Goal: Task Accomplishment & Management: Complete application form

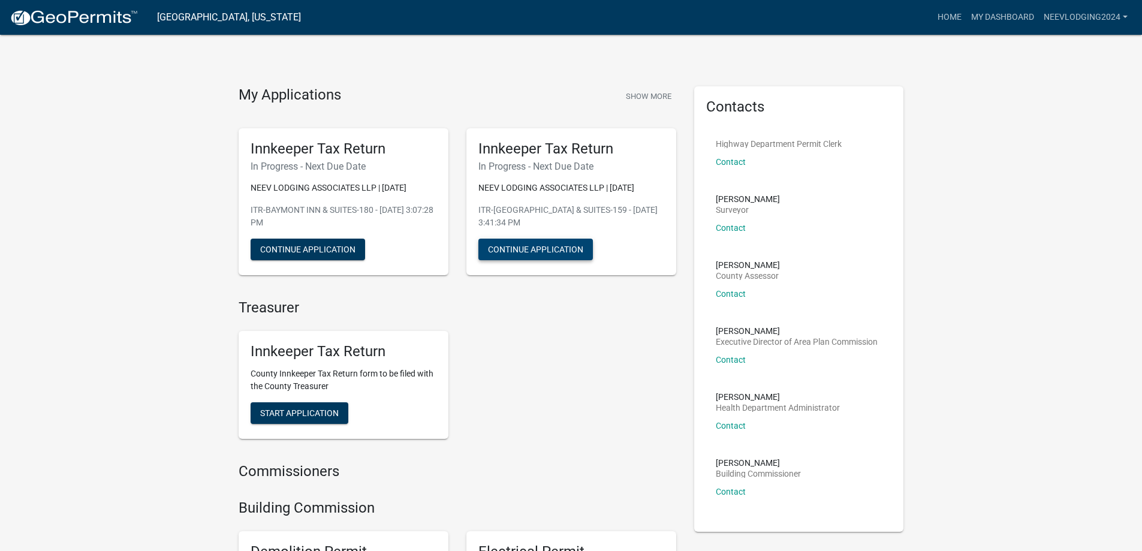
click at [537, 251] on button "Continue Application" at bounding box center [536, 250] width 115 height 22
click at [327, 413] on span "Start Application" at bounding box center [299, 413] width 79 height 10
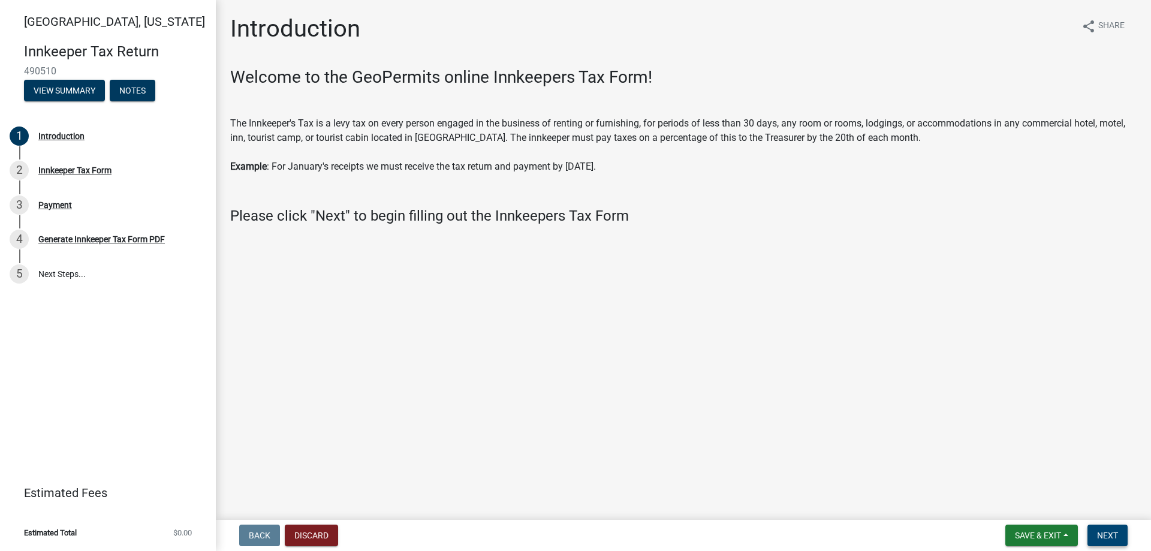
click at [1107, 537] on span "Next" at bounding box center [1107, 536] width 21 height 10
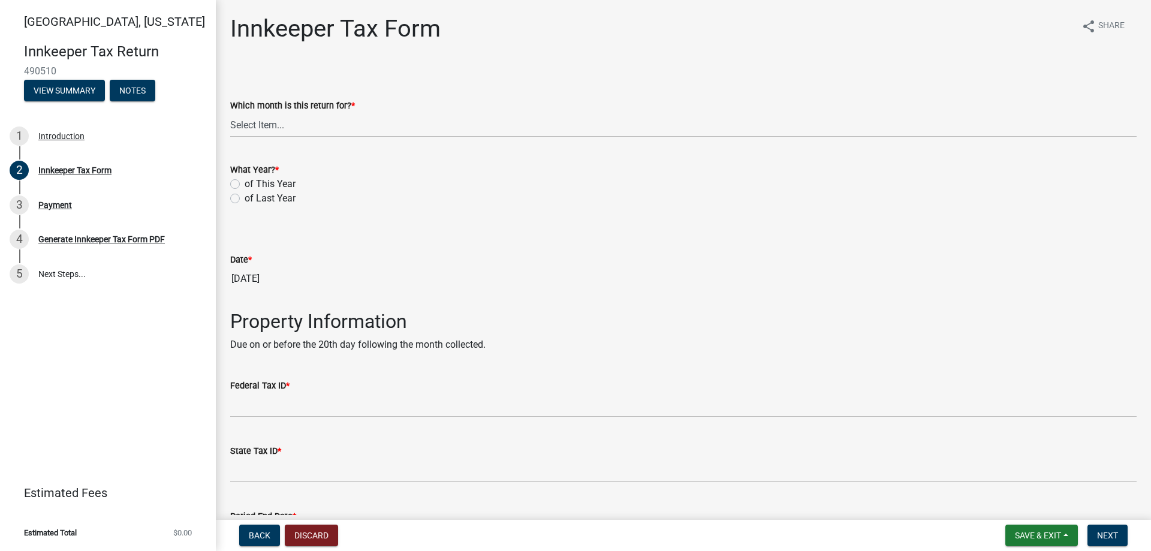
click at [249, 180] on label "of This Year" at bounding box center [270, 184] width 51 height 14
click at [249, 180] on input "of This Year" at bounding box center [249, 181] width 8 height 8
radio input "true"
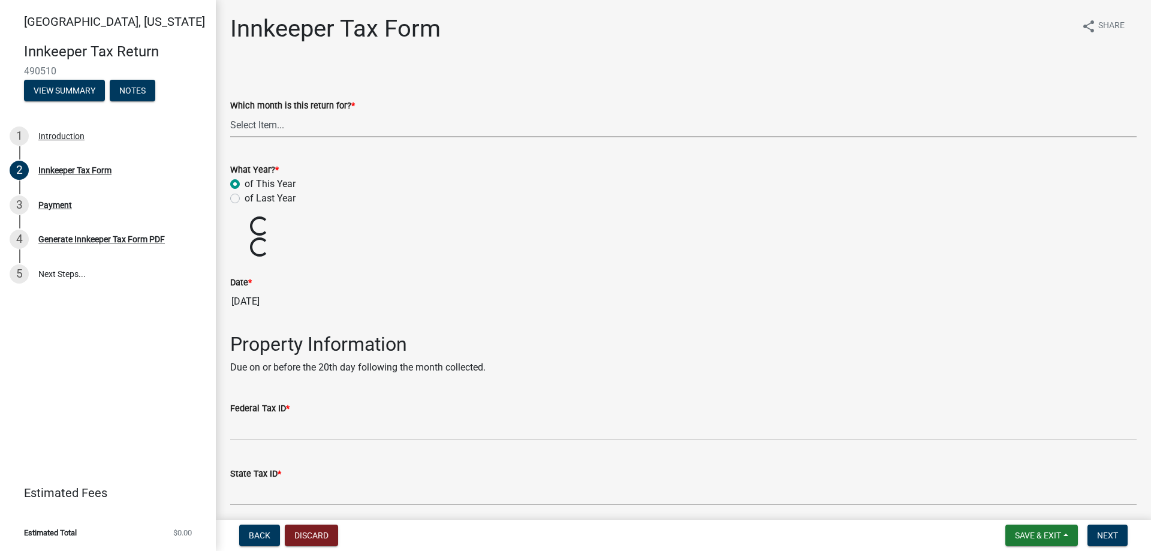
click at [279, 125] on select "Select Item... January February March April May June July August September Octo…" at bounding box center [683, 125] width 907 height 25
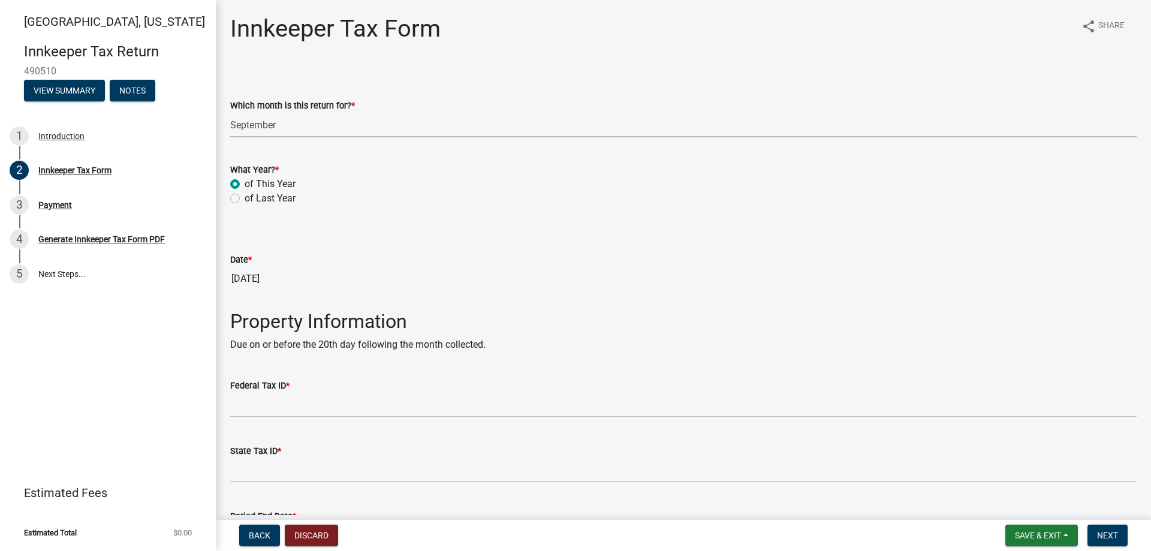
click at [230, 113] on select "Select Item... January February March April May June July August September Octo…" at bounding box center [683, 125] width 907 height 25
select select "8a1939b9-9521-4783-9b8a-c5fa7938eaf8"
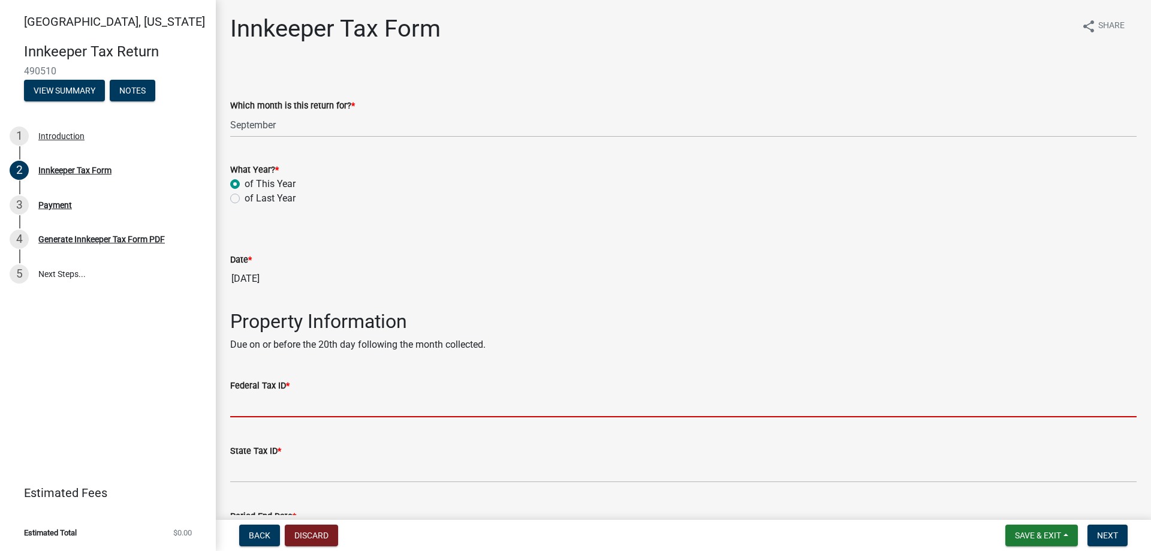
click at [263, 403] on input "Federal Tax ID *" at bounding box center [683, 405] width 907 height 25
paste input "462816501"
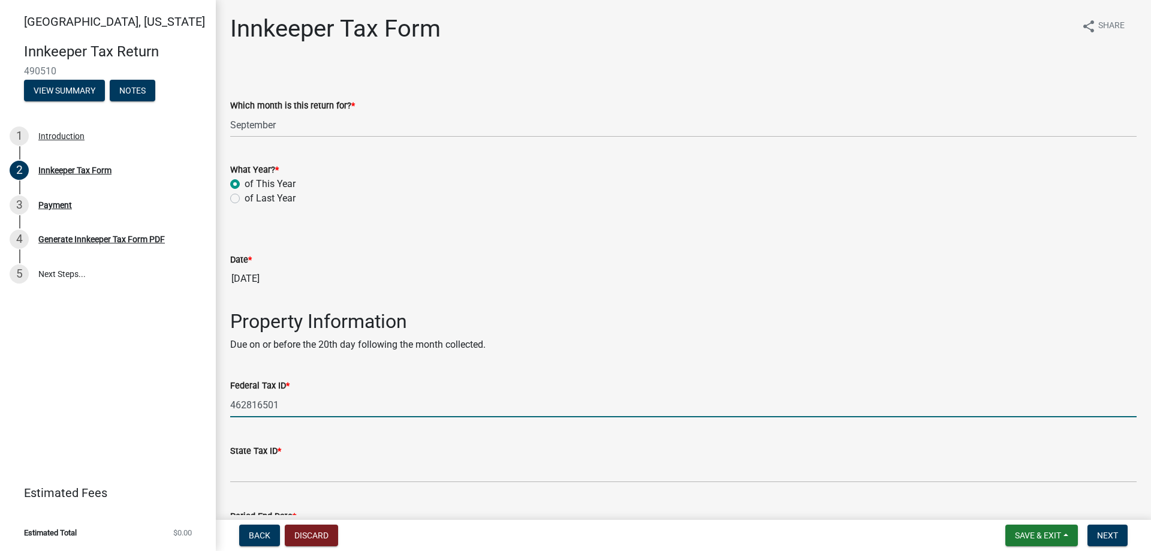
type input "462816501"
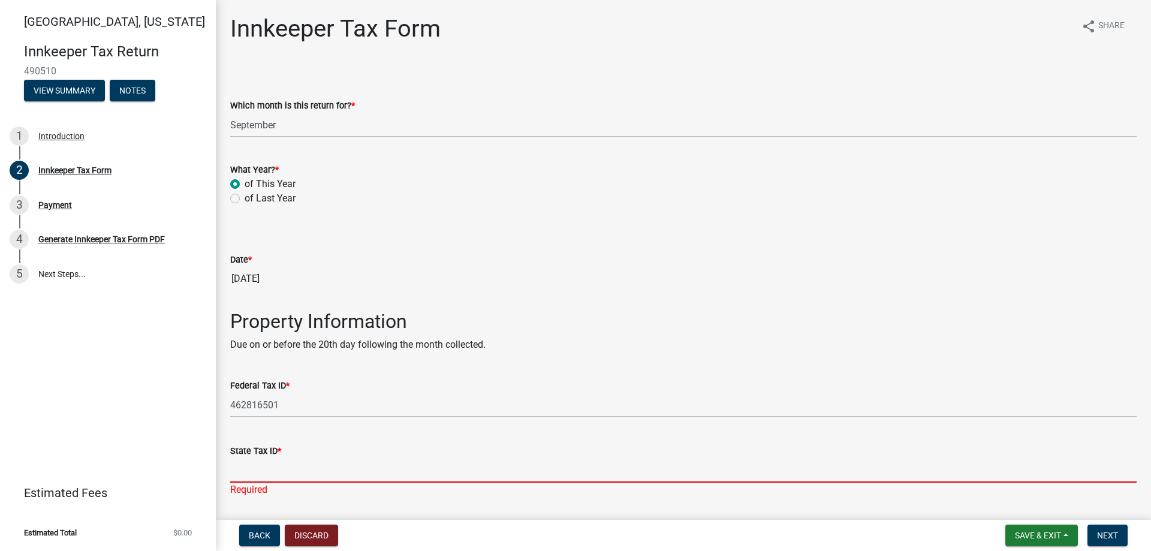
click at [301, 474] on input "State Tax ID *" at bounding box center [683, 470] width 907 height 25
paste input "0147557330--001"
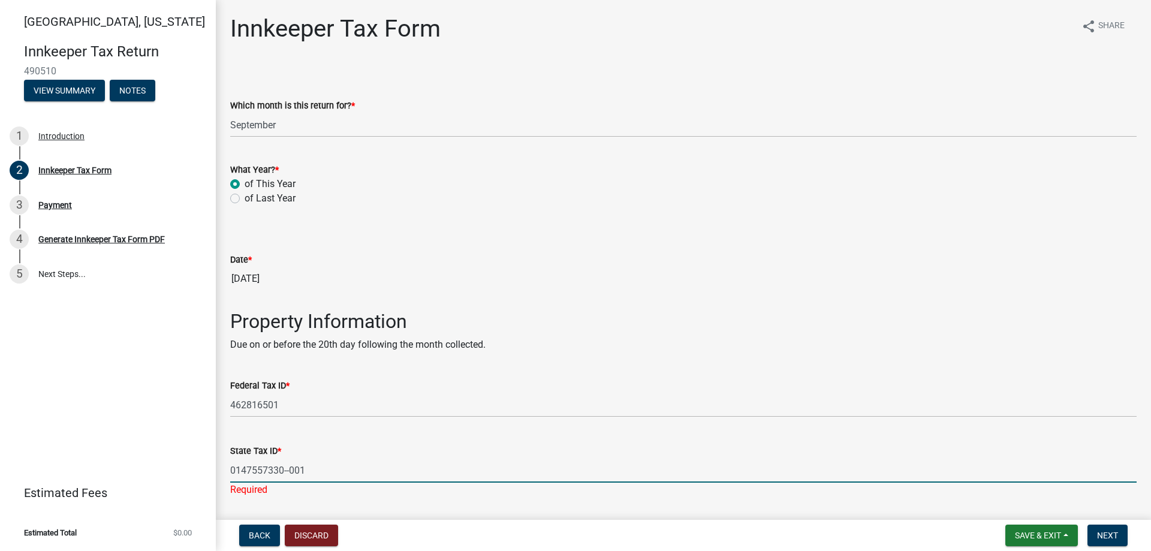
type input "0147557330--001"
select select "10"
select select "2025"
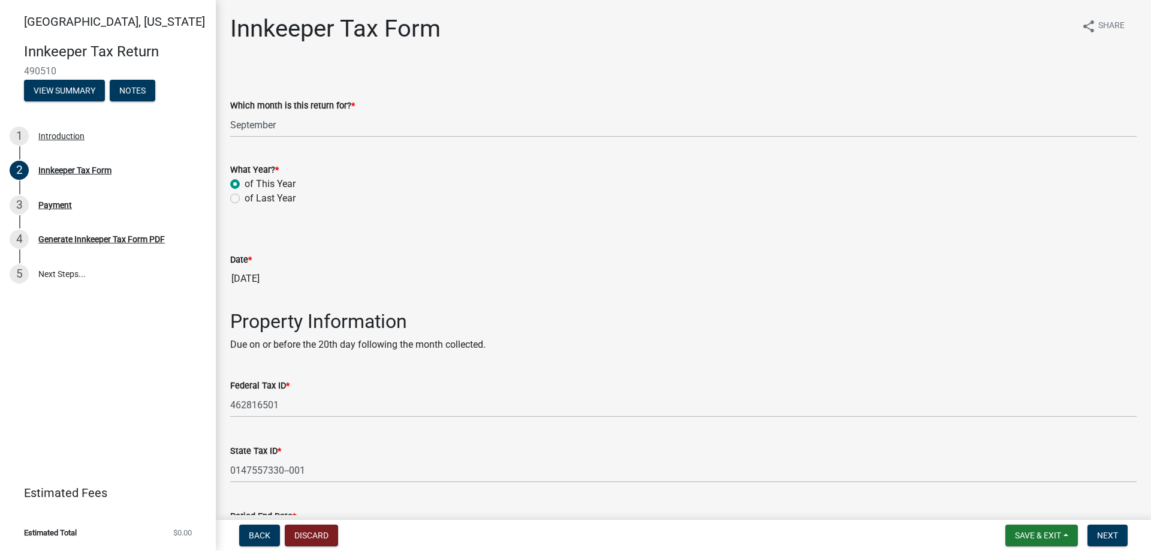
scroll to position [278, 0]
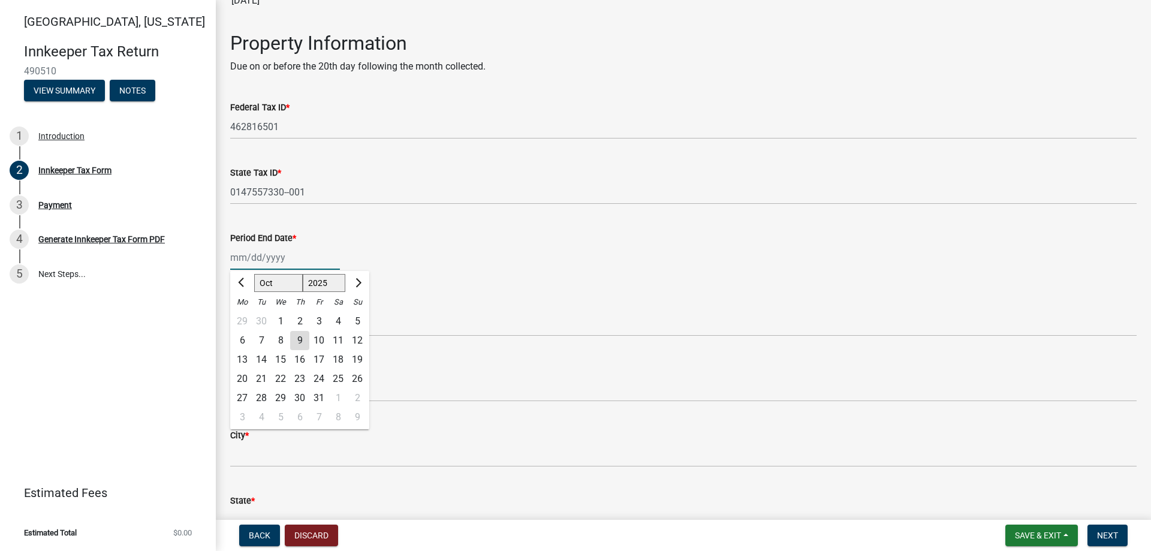
click at [245, 257] on input "Period End Date *" at bounding box center [285, 257] width 110 height 25
click at [242, 281] on span "Previous month" at bounding box center [242, 282] width 9 height 9
select select "9"
click at [260, 398] on div "30" at bounding box center [261, 398] width 19 height 19
type input "[DATE]"
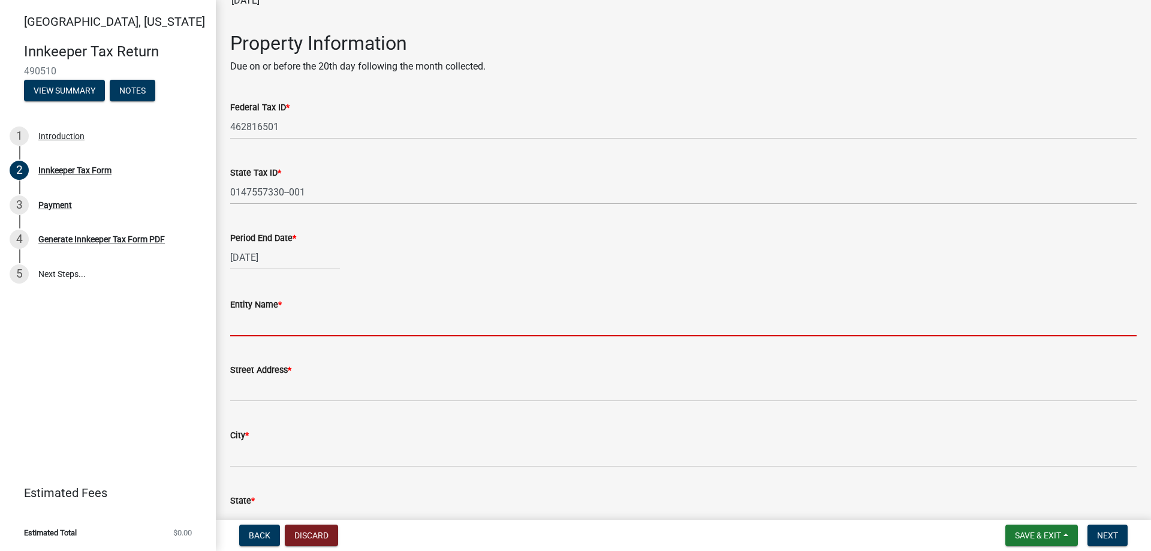
click at [280, 323] on input "Entity Name *" at bounding box center [683, 324] width 907 height 25
paste input "NEEV LODGING ASSOCIATES LLP"
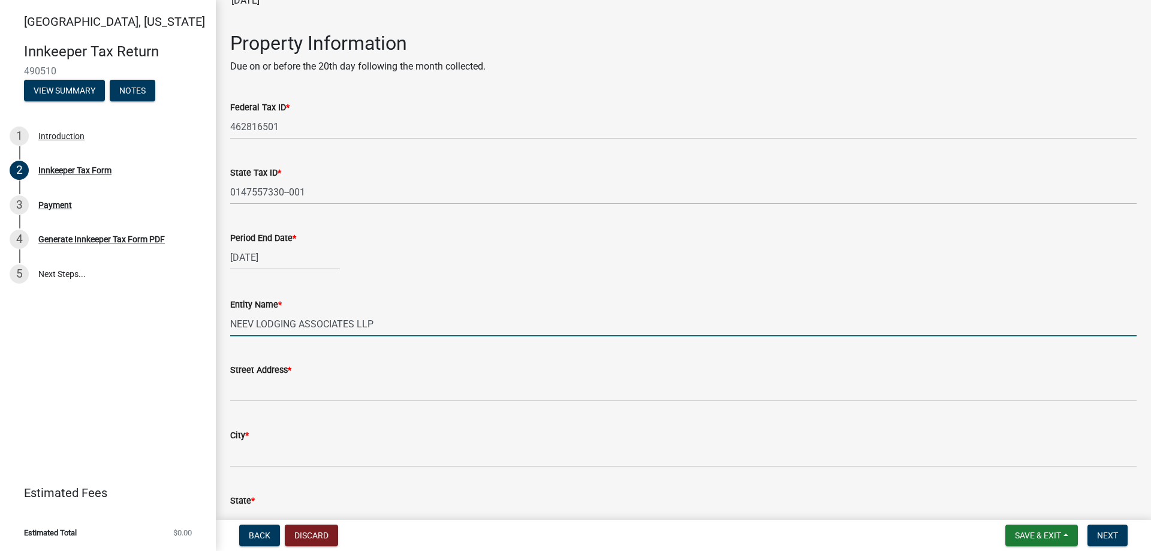
type input "NEEV LODGING ASSOCIATES LLP"
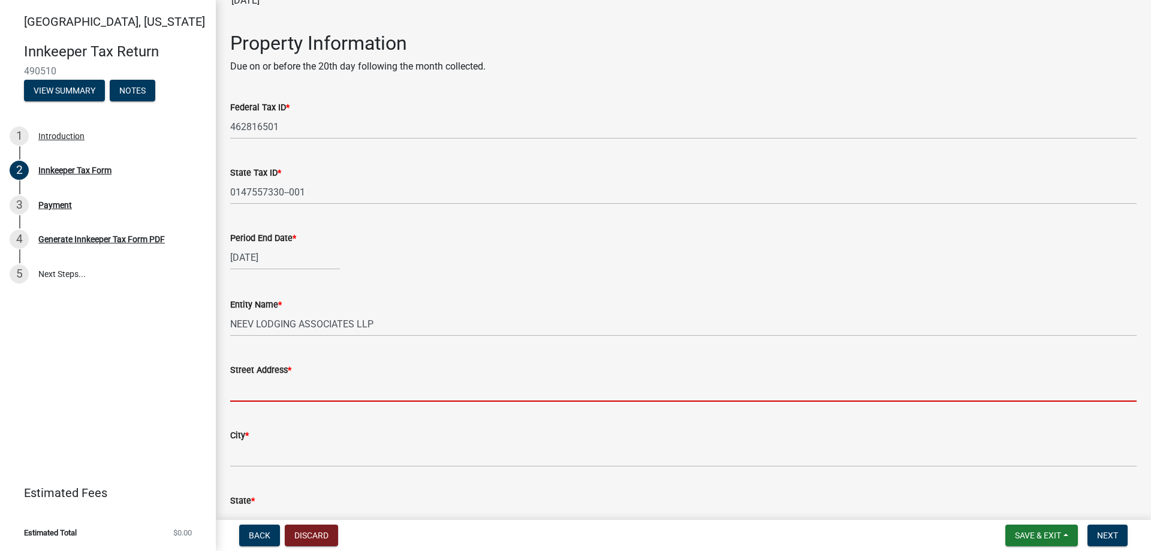
click at [258, 389] on input "Street Address *" at bounding box center [683, 389] width 907 height 25
paste input "[STREET_ADDRESS]"
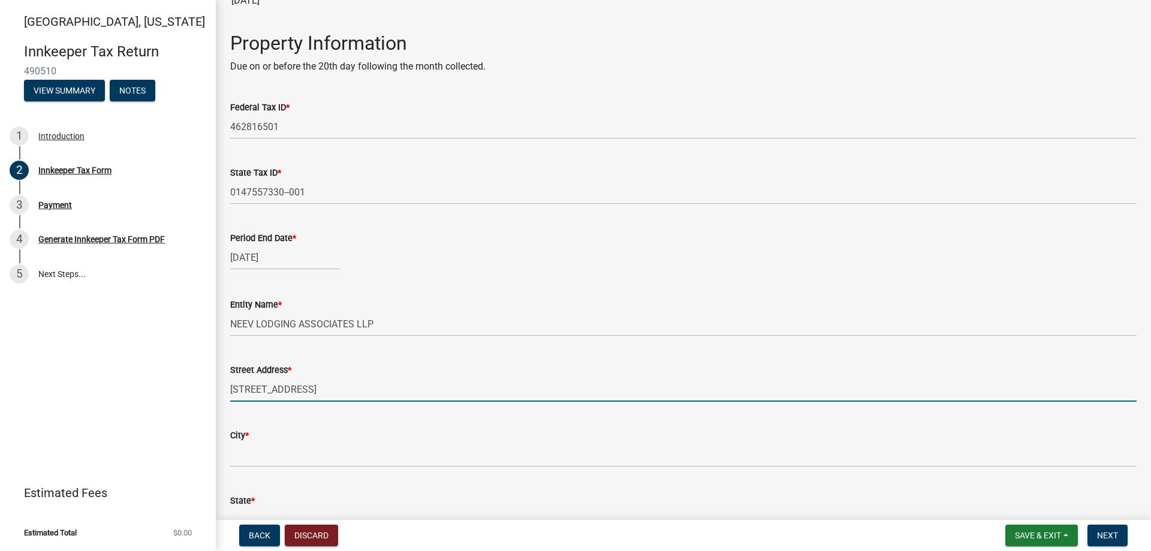
type input "[STREET_ADDRESS]"
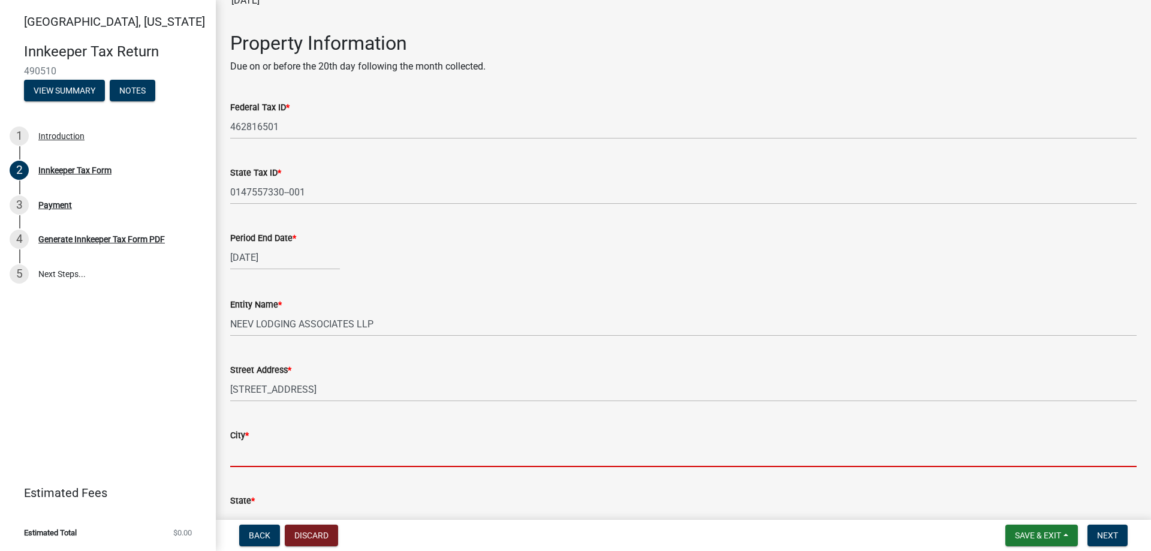
click at [245, 453] on input "City *" at bounding box center [683, 455] width 907 height 25
paste input "LAFAYETTE"
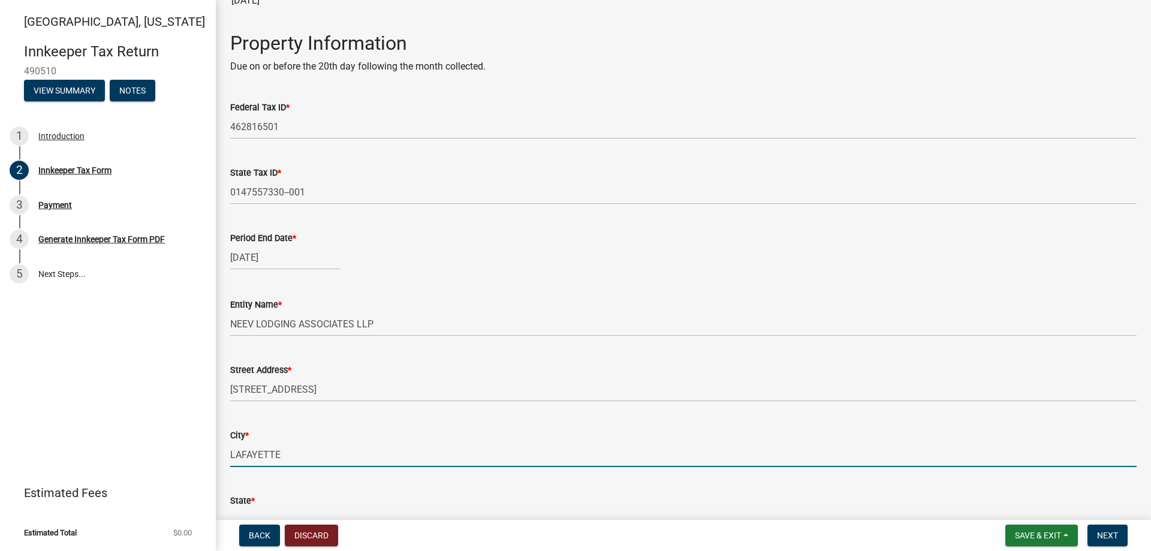
scroll to position [398, 0]
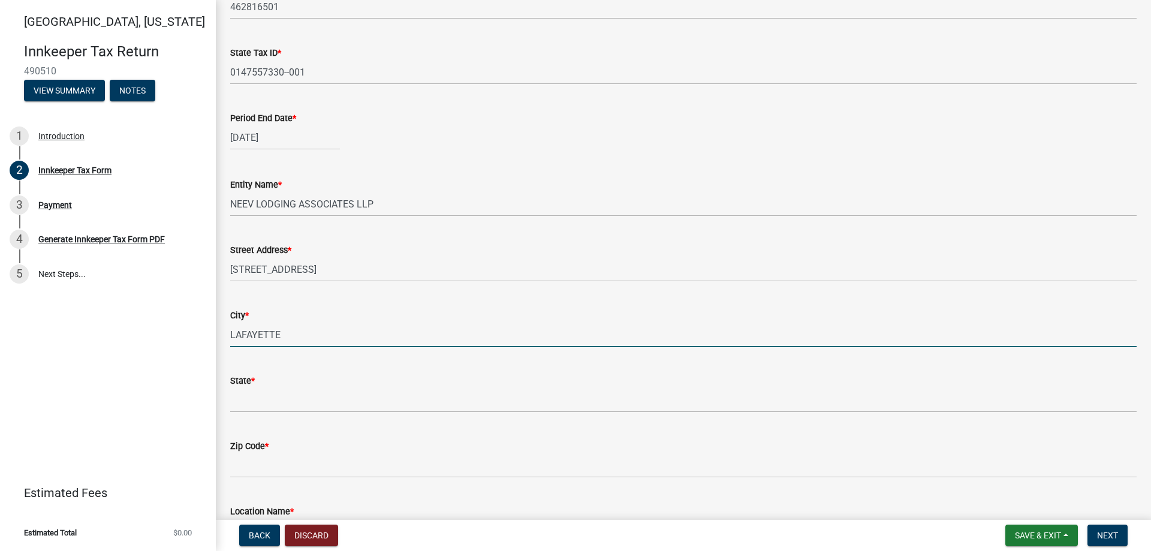
type input "LAFAYETTE"
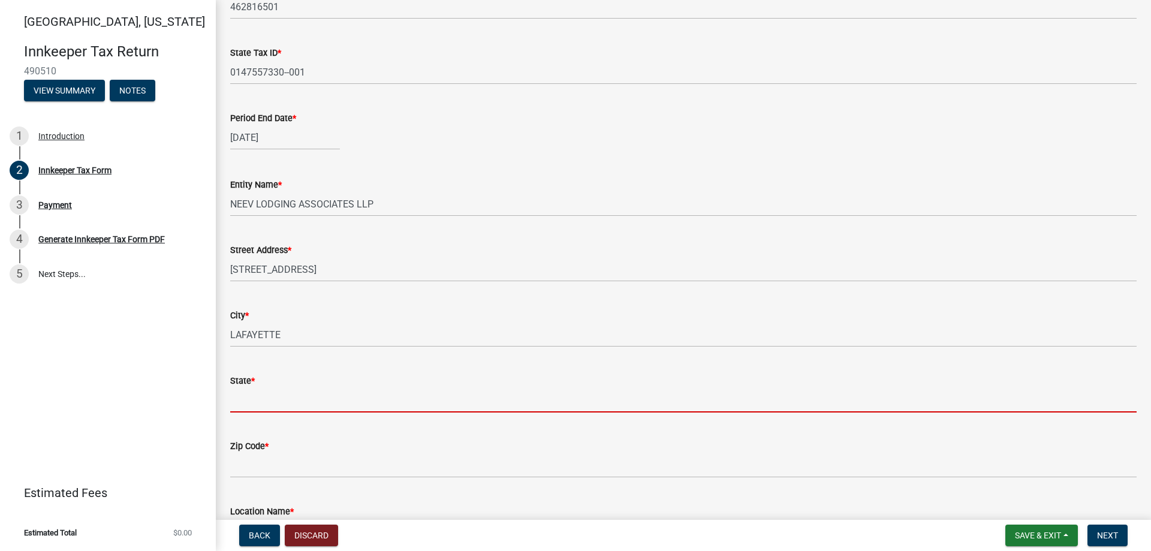
click at [255, 404] on input "State *" at bounding box center [683, 400] width 907 height 25
paste input "IN"
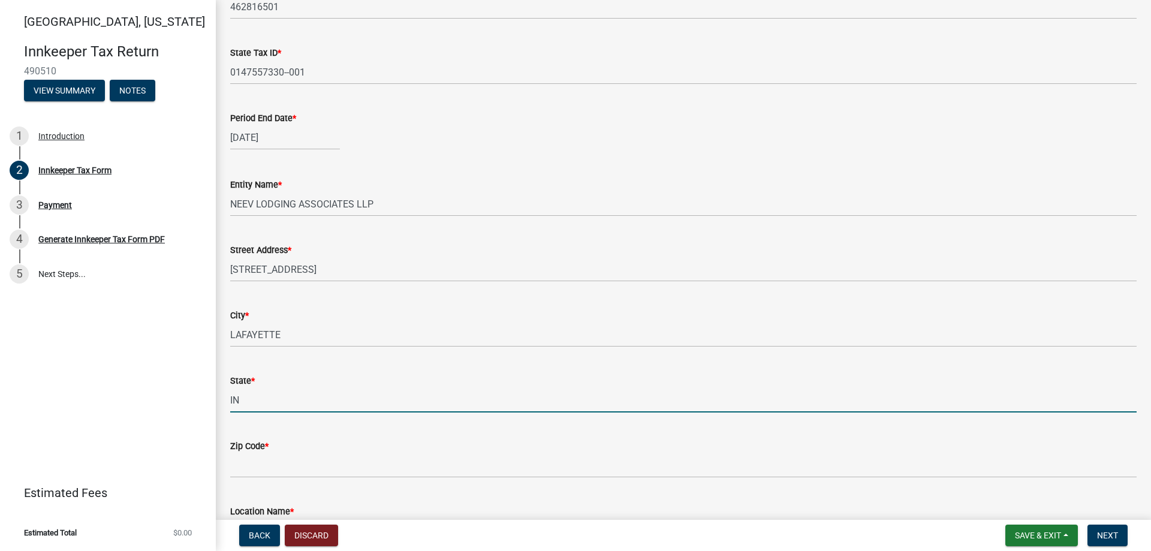
type input "IN"
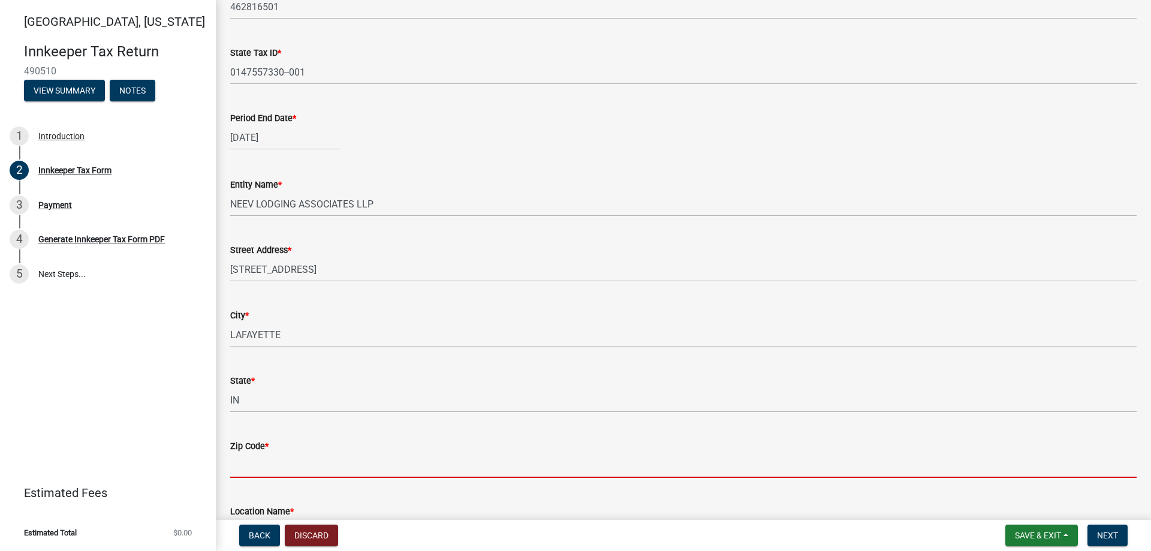
click at [276, 470] on input "Zip Code *" at bounding box center [683, 465] width 907 height 25
paste input "47905"
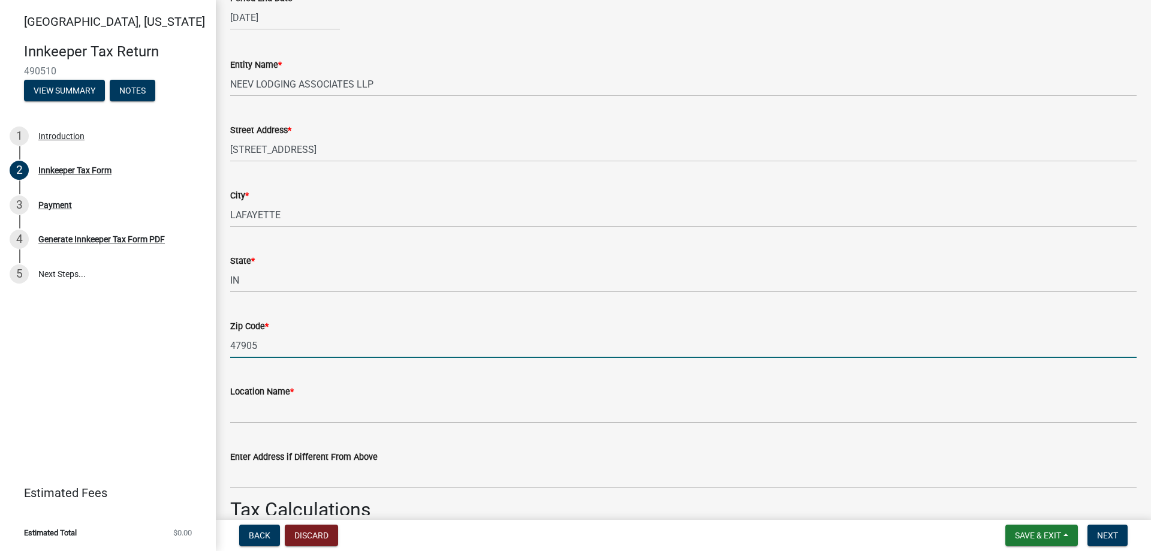
scroll to position [578, 0]
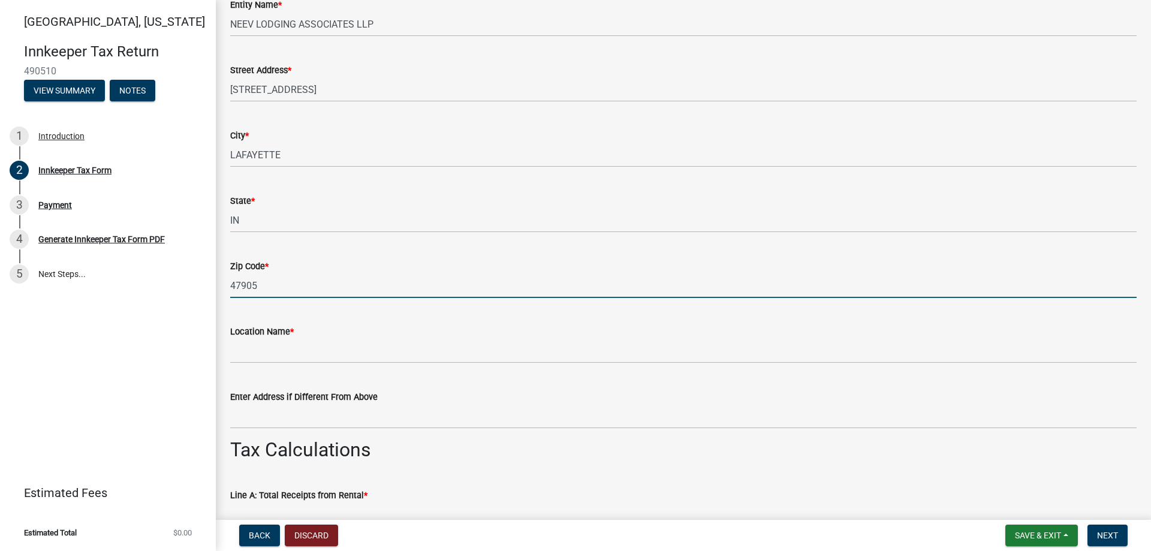
type input "47905"
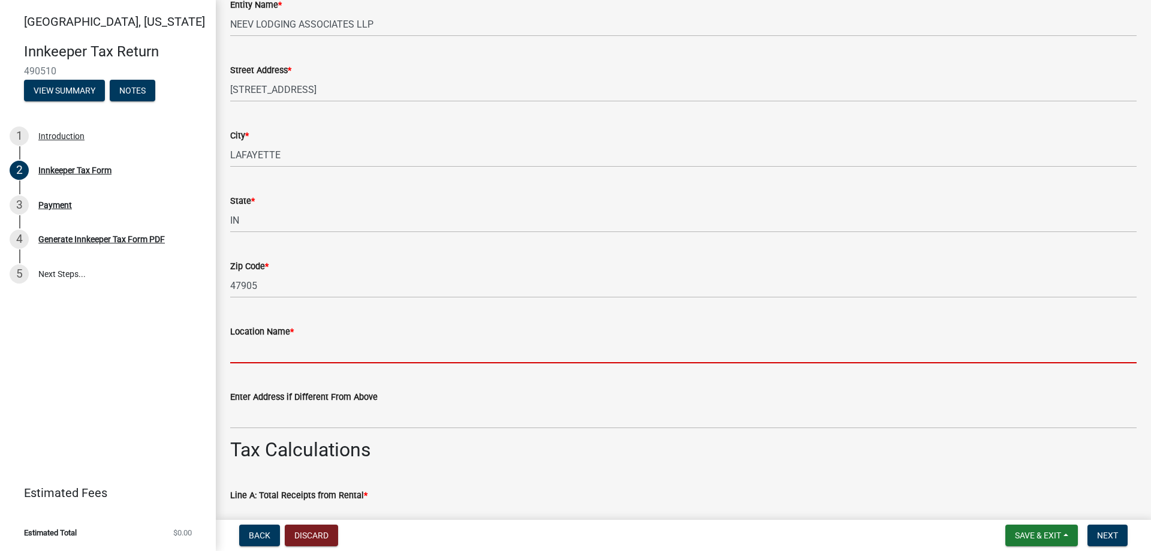
click at [255, 354] on input "Location Name *" at bounding box center [683, 351] width 907 height 25
paste input "BAYMONT INN & SUITES"
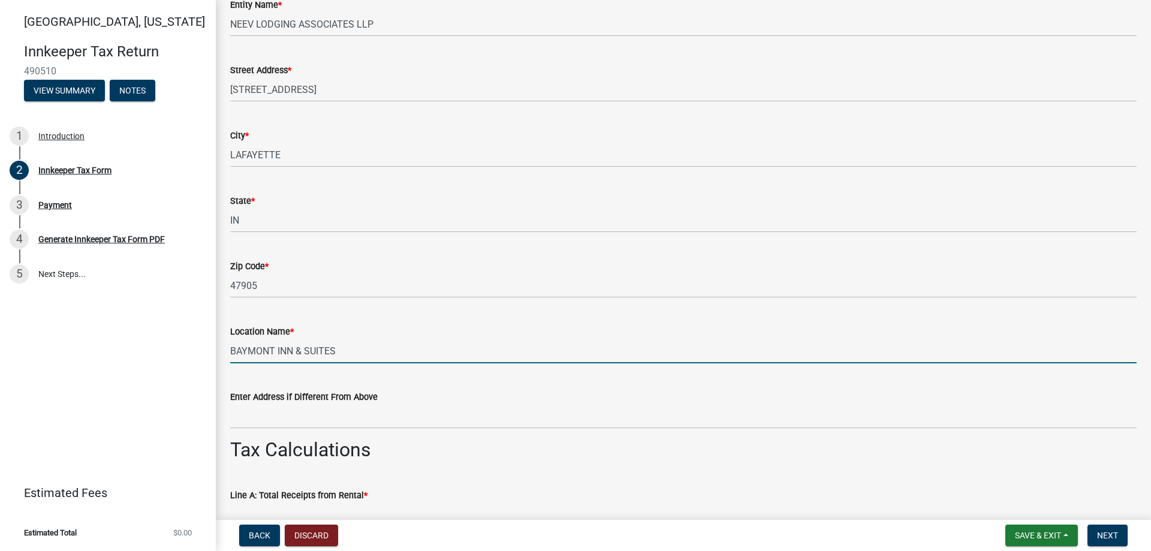
type input "BAYMONT INN & SUITES"
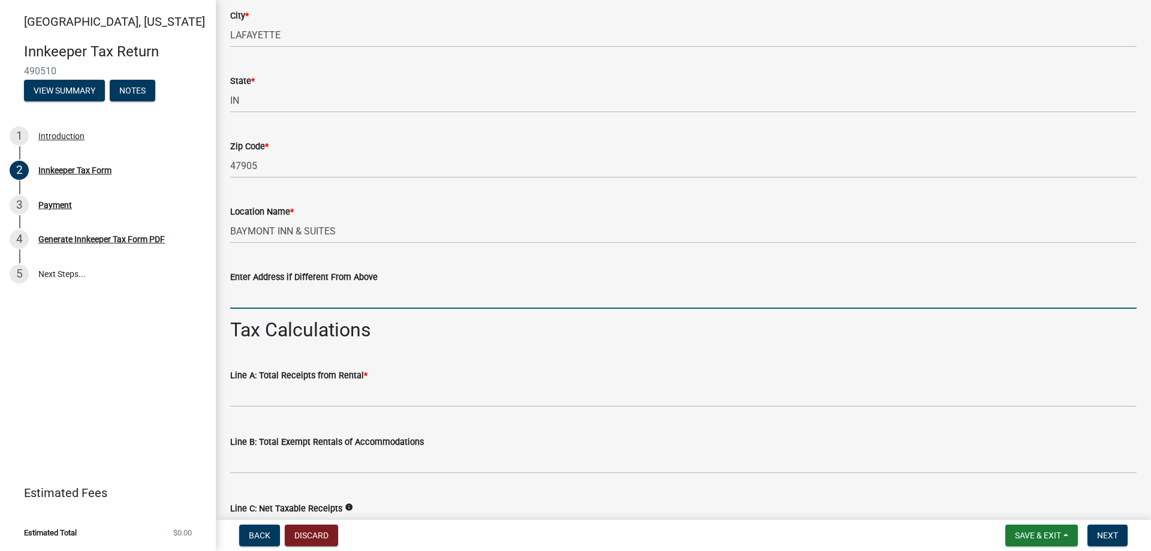
scroll to position [758, 0]
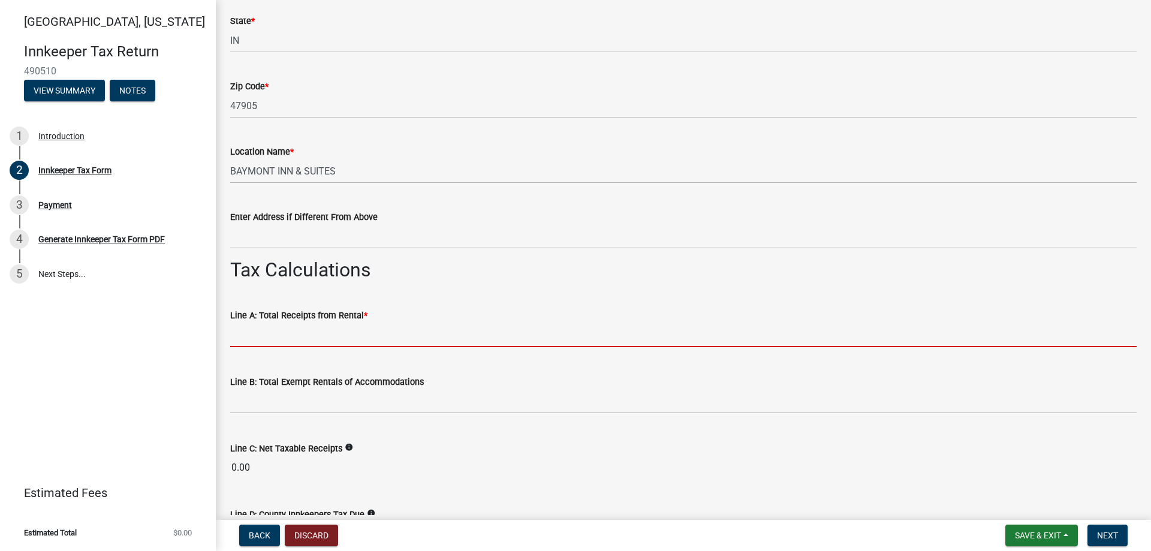
click at [313, 335] on input "text" at bounding box center [683, 335] width 907 height 25
paste input "124,081.66"
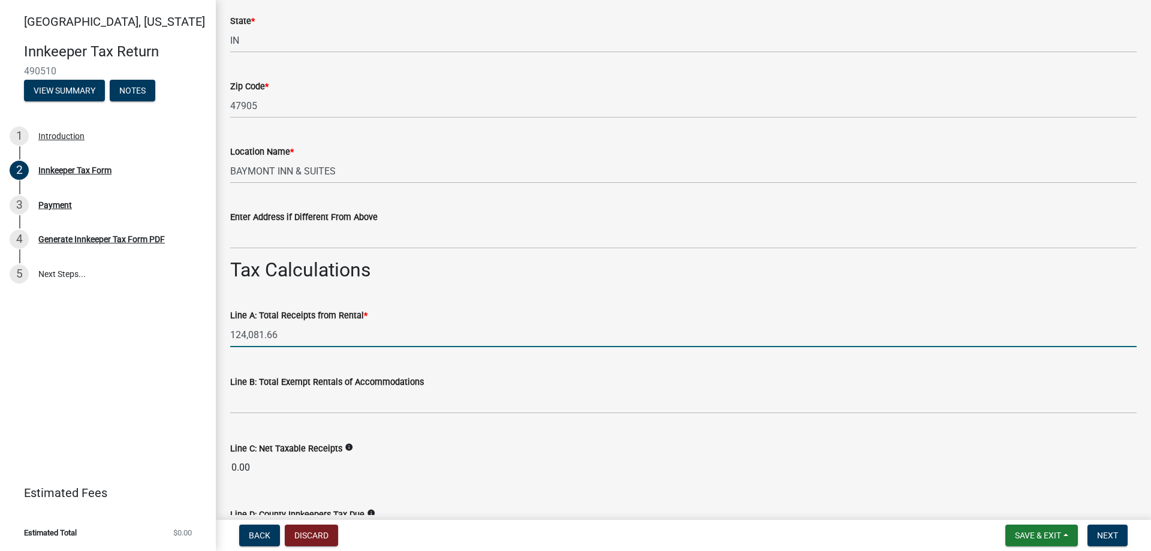
type input "124081.66"
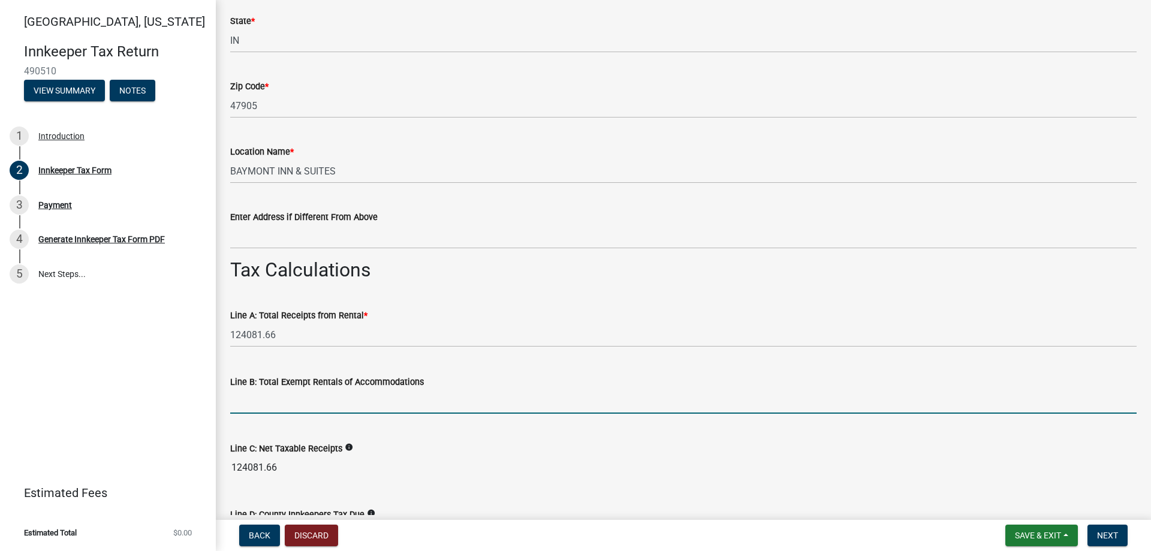
click at [266, 398] on input "text" at bounding box center [683, 401] width 907 height 25
paste input "32,911.67"
type input "32911.67"
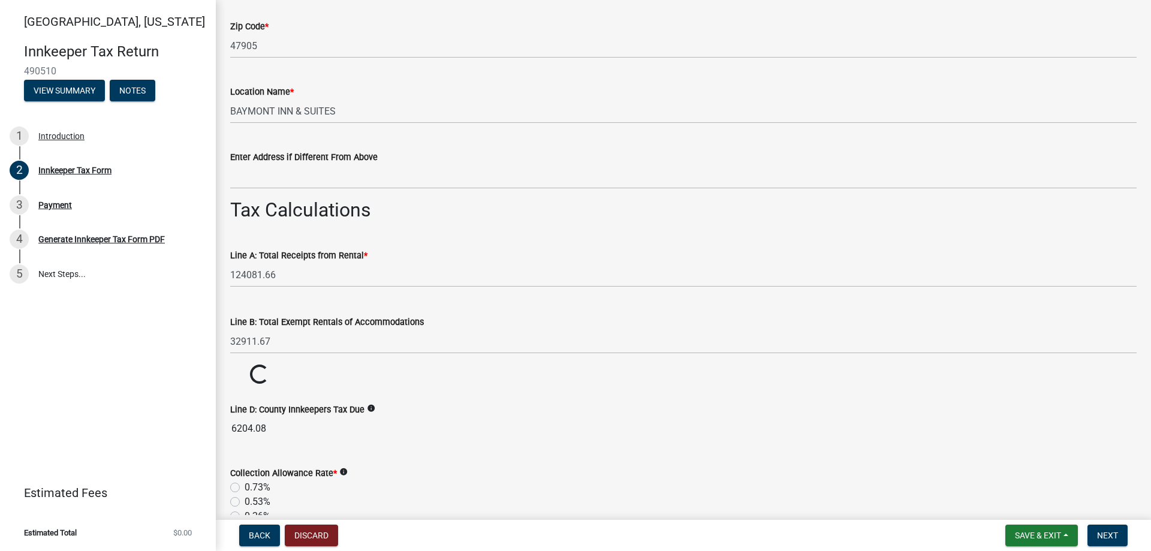
scroll to position [878, 0]
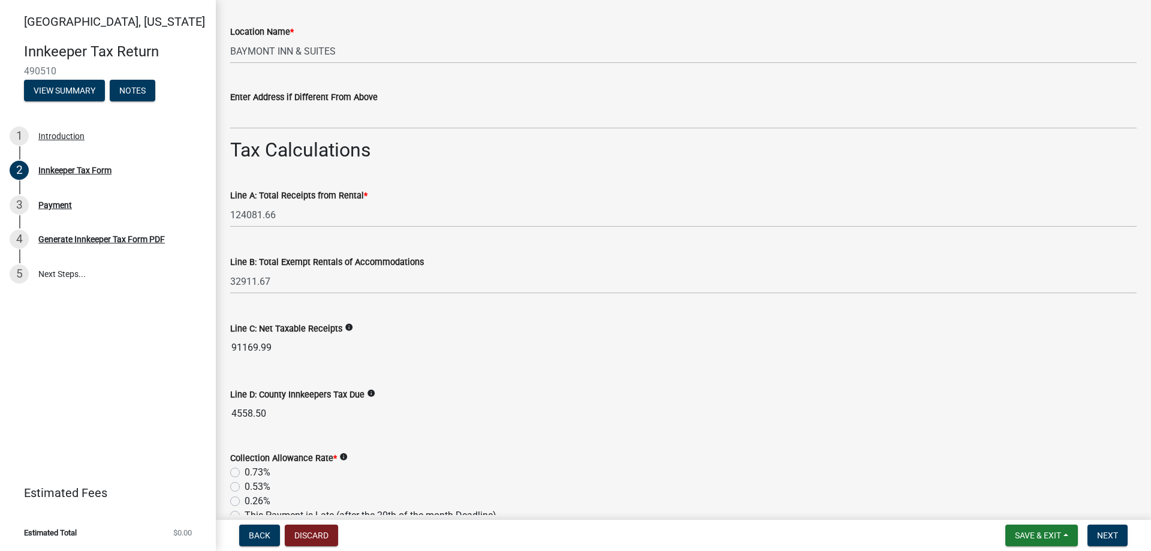
click at [245, 486] on label "0.53%" at bounding box center [258, 487] width 26 height 14
click at [245, 486] on input "0.53%" at bounding box center [249, 484] width 8 height 8
radio input "true"
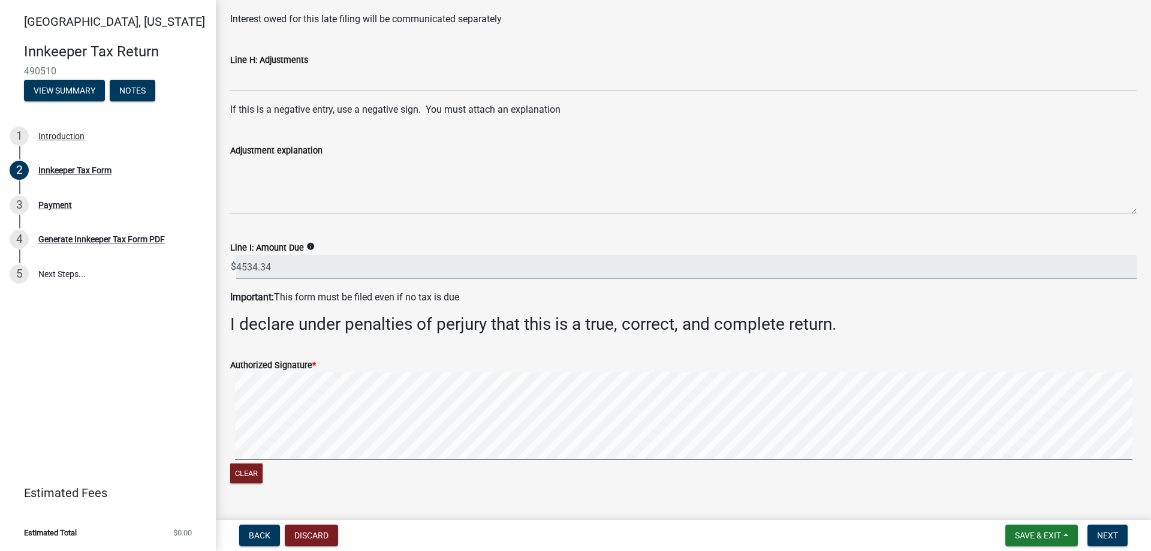
scroll to position [1657, 0]
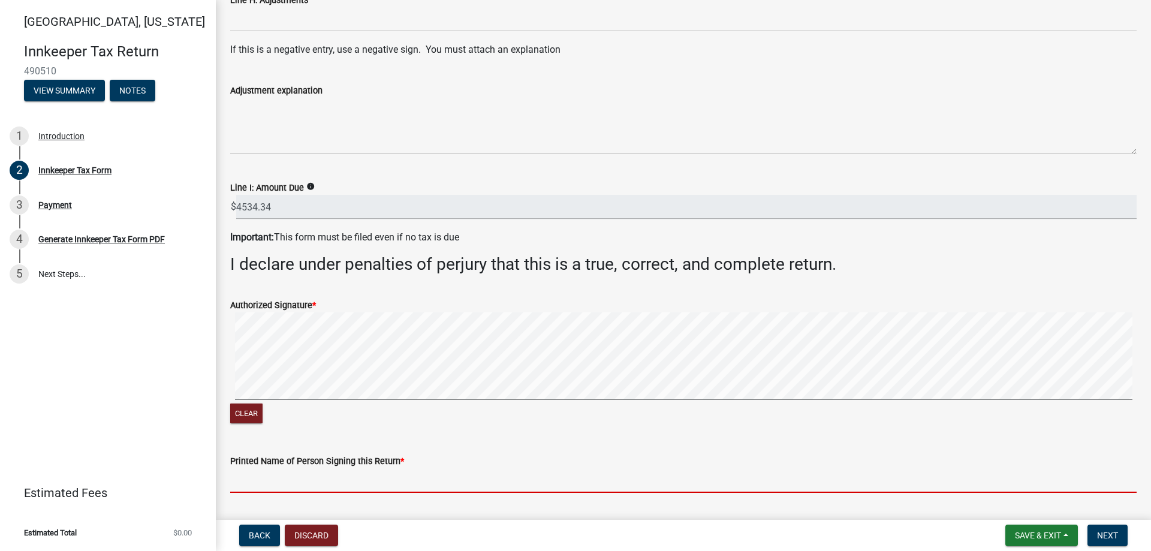
click at [267, 480] on input "Printed Name of Person Signing this Return *" at bounding box center [683, 480] width 907 height 25
paste input "[PERSON_NAME]"
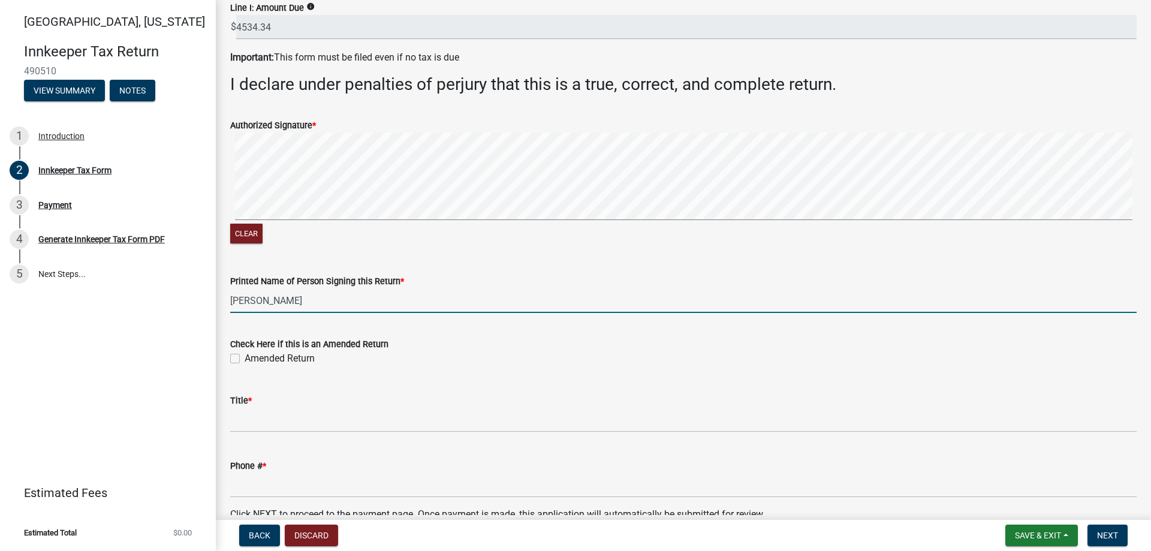
scroll to position [1900, 0]
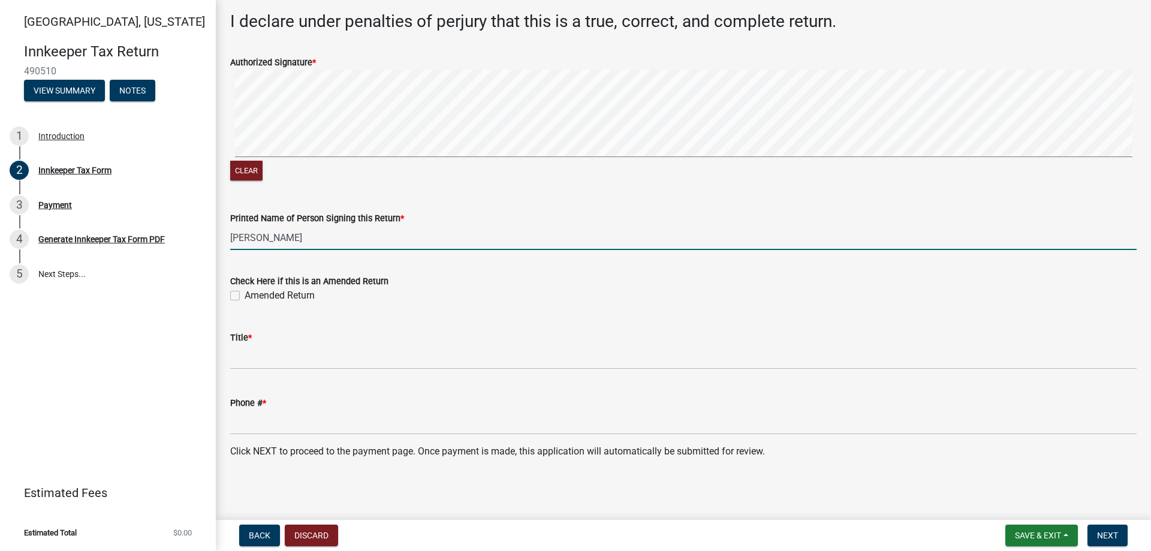
type input "[PERSON_NAME]"
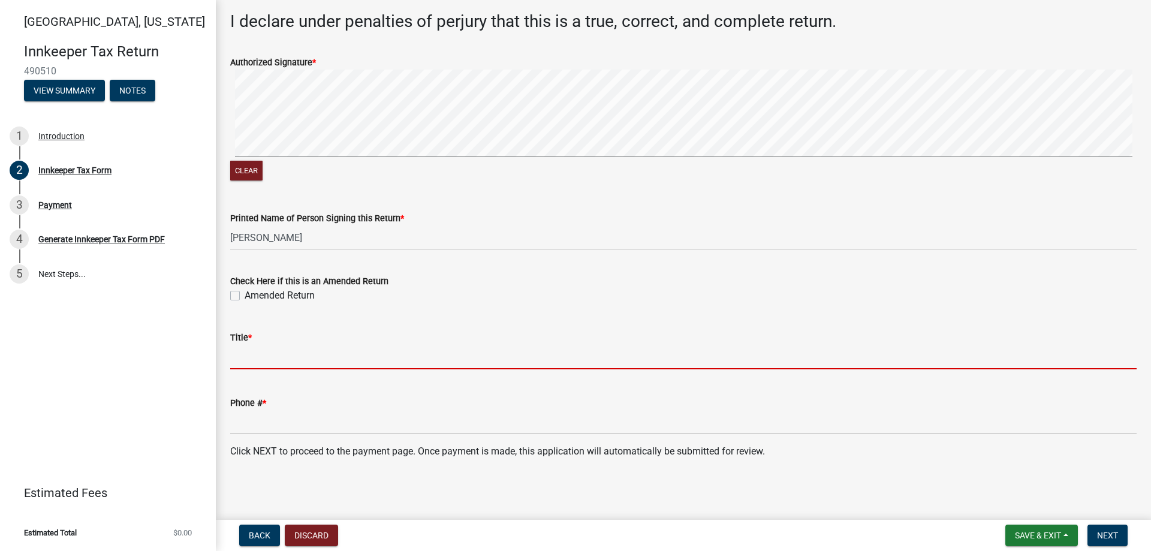
click at [251, 364] on input "Title *" at bounding box center [683, 357] width 907 height 25
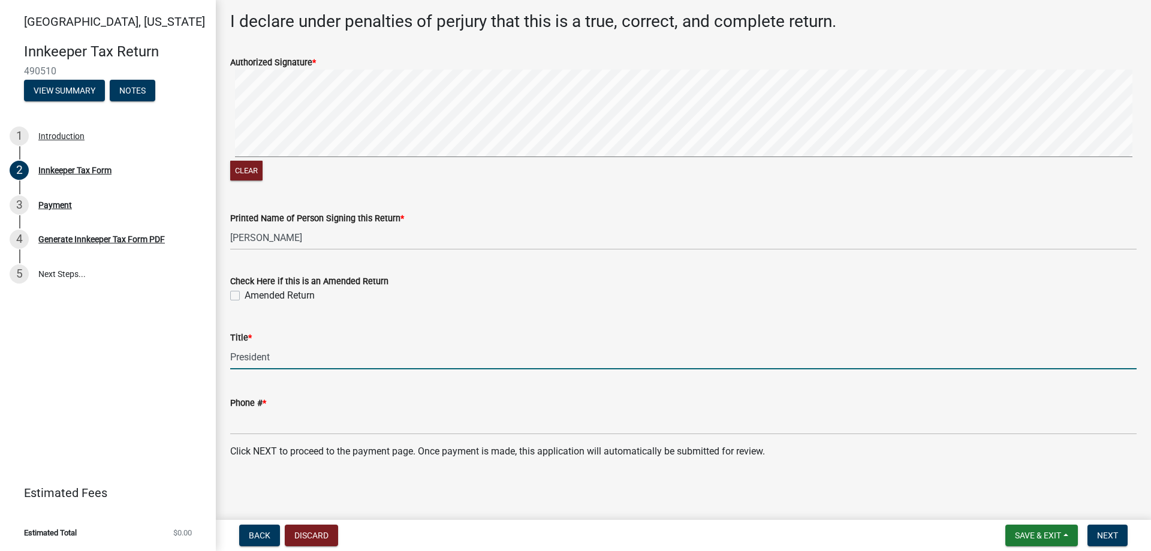
type input "President"
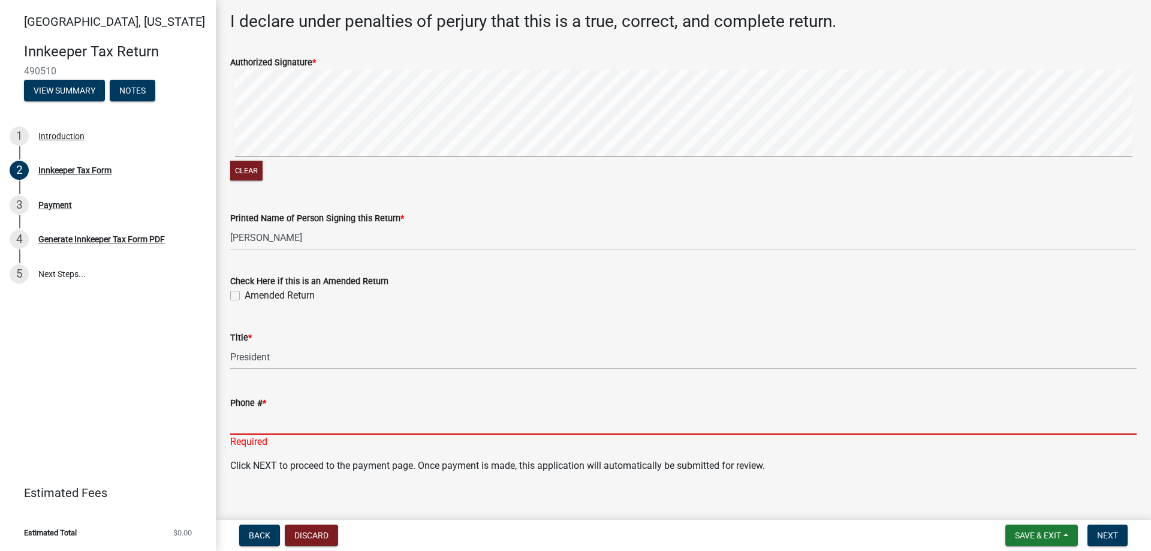
click at [275, 429] on input "Phone # *" at bounding box center [683, 422] width 907 height 25
paste input "3177886222"
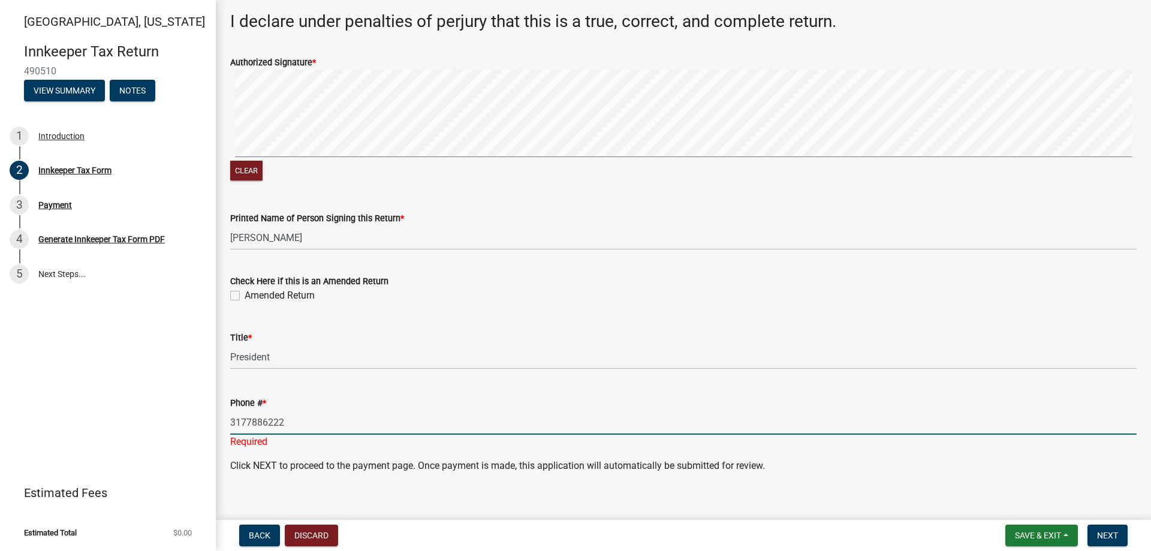
type input "3177886222"
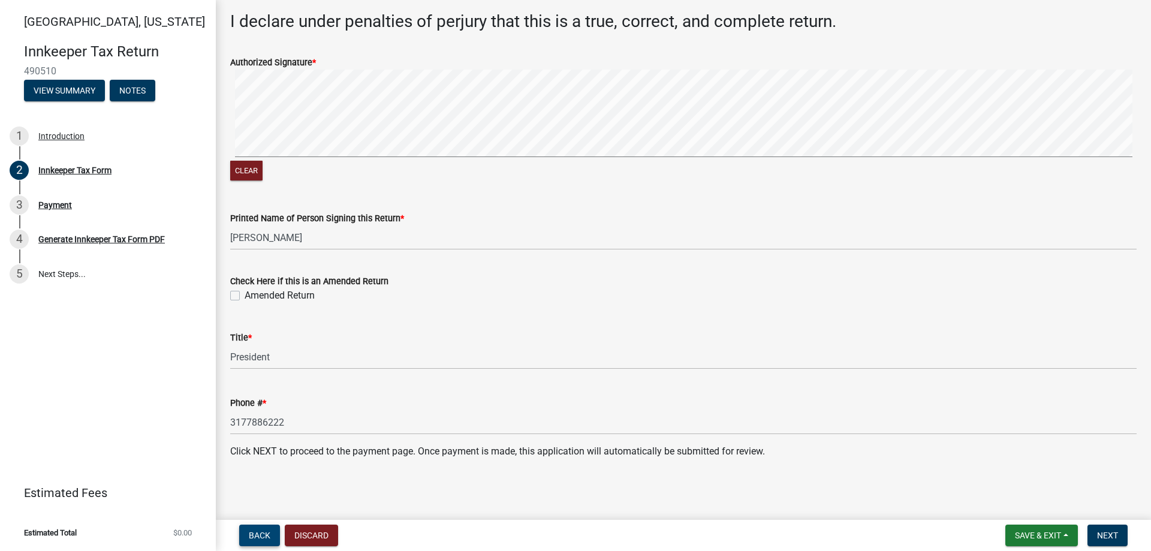
scroll to position [1780, 0]
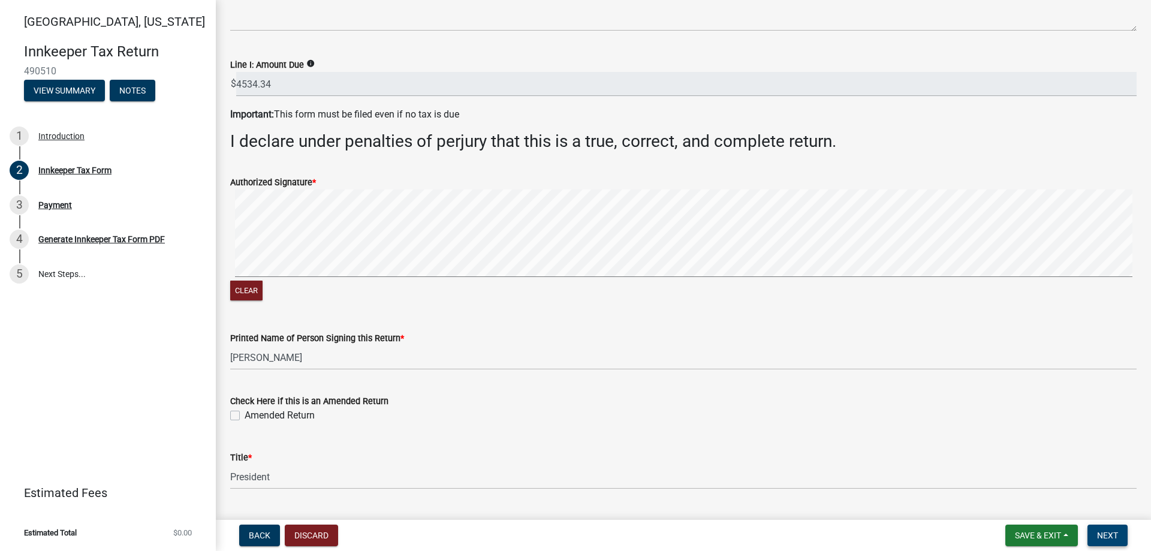
click at [1116, 531] on span "Next" at bounding box center [1107, 536] width 21 height 10
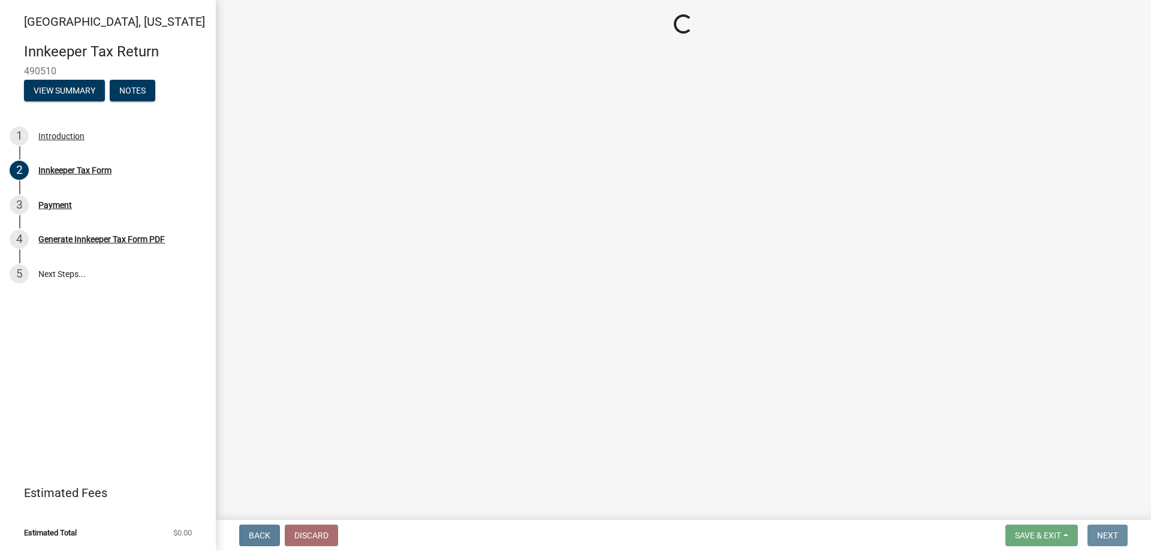
scroll to position [0, 0]
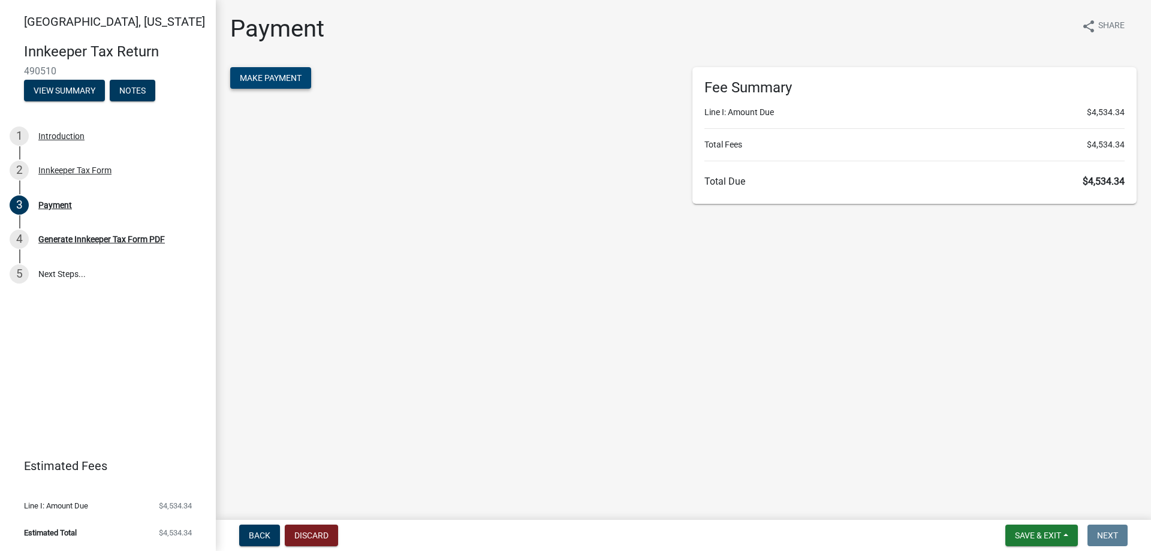
click at [288, 85] on button "Make Payment" at bounding box center [270, 78] width 81 height 22
